Goal: Information Seeking & Learning: Learn about a topic

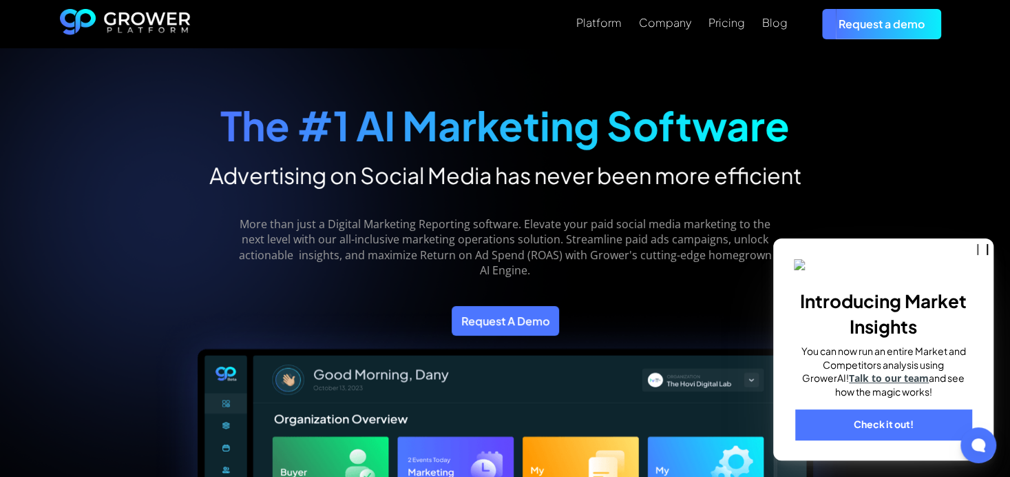
click at [162, 23] on img "home" at bounding box center [125, 24] width 131 height 30
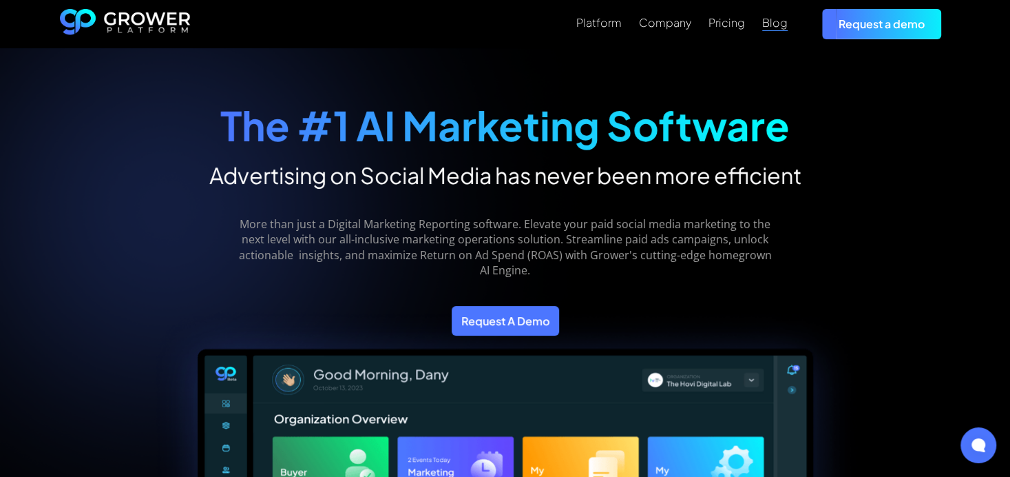
click at [772, 22] on div "Blog" at bounding box center [774, 22] width 25 height 13
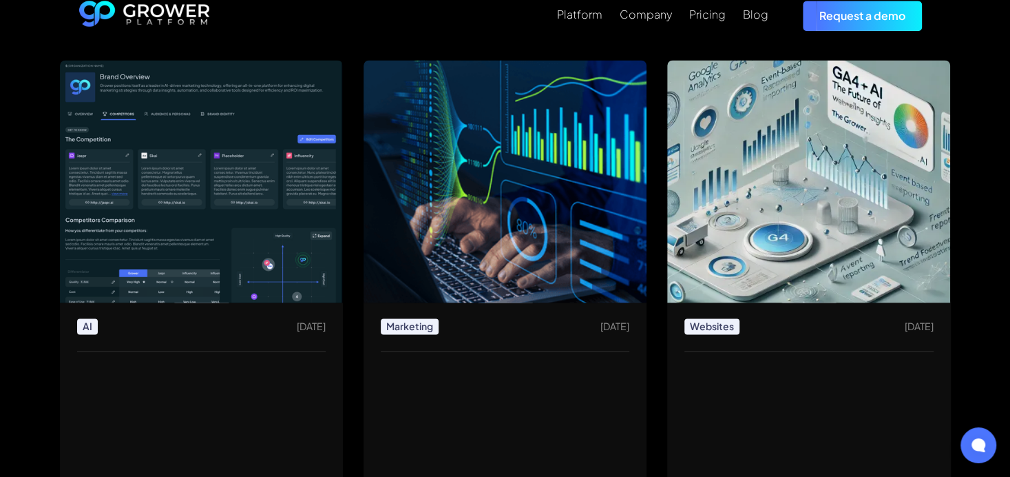
scroll to position [1033, 0]
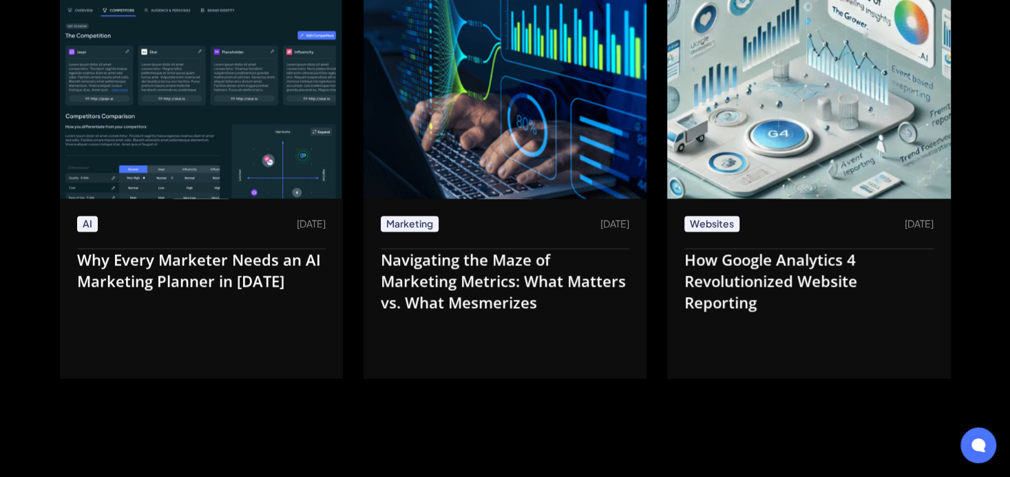
click at [497, 272] on div "Navigating the Maze of Marketing Metrics: What Matters vs. What Mesmerizes" at bounding box center [505, 280] width 249 height 63
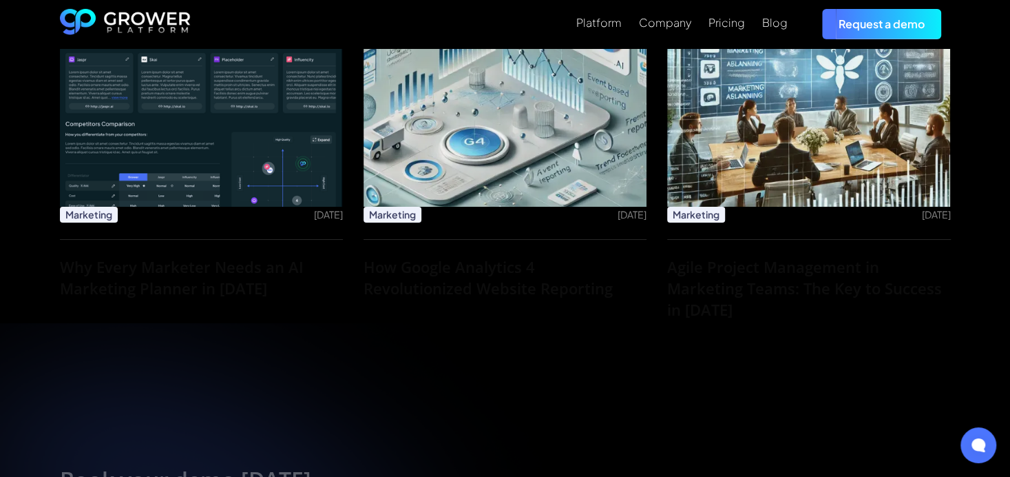
scroll to position [2755, 0]
